Goal: Information Seeking & Learning: Learn about a topic

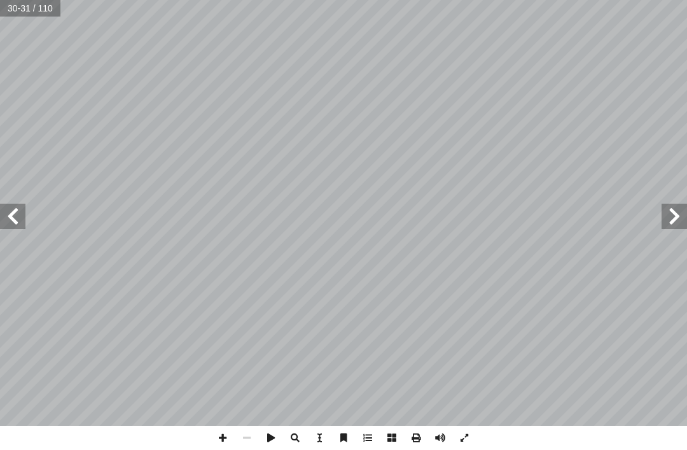
click at [19, 211] on span at bounding box center [12, 216] width 25 height 25
click at [21, 213] on span at bounding box center [12, 216] width 25 height 25
click at [9, 211] on span at bounding box center [12, 216] width 25 height 25
click at [10, 209] on span at bounding box center [12, 216] width 25 height 25
click at [11, 209] on span at bounding box center [12, 216] width 25 height 25
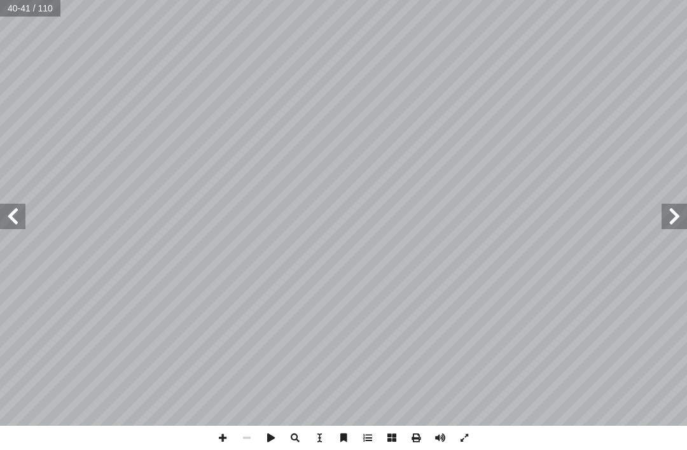
click at [6, 222] on span at bounding box center [12, 216] width 25 height 25
click at [8, 217] on span at bounding box center [12, 216] width 25 height 25
click at [17, 219] on span at bounding box center [12, 216] width 25 height 25
click at [20, 212] on span at bounding box center [12, 216] width 25 height 25
click at [10, 226] on span at bounding box center [12, 216] width 25 height 25
